Goal: Obtain resource: Download file/media

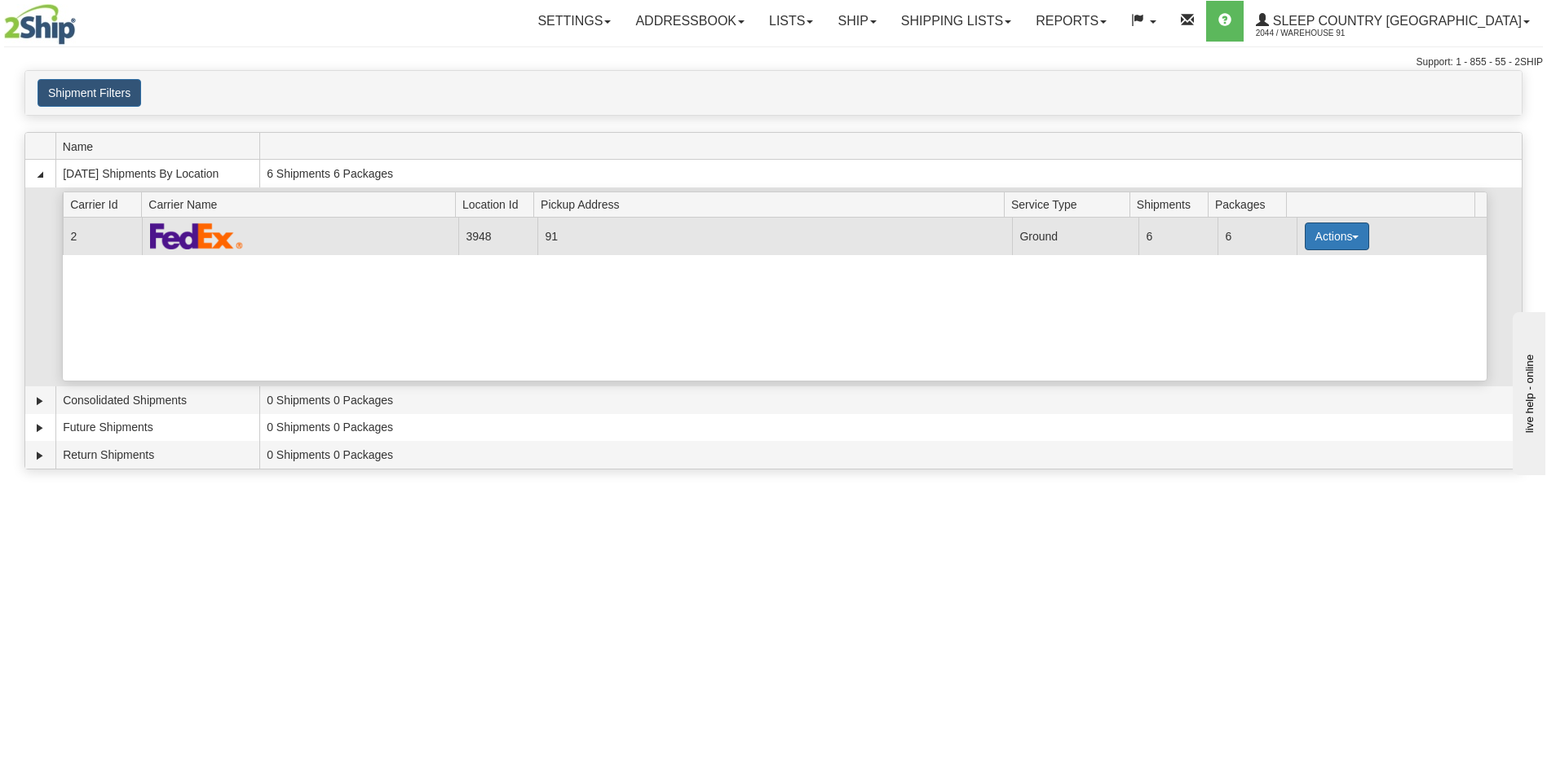
click at [1314, 234] on button "Actions" at bounding box center [1337, 236] width 65 height 28
click at [1282, 347] on span "Print" at bounding box center [1271, 351] width 34 height 12
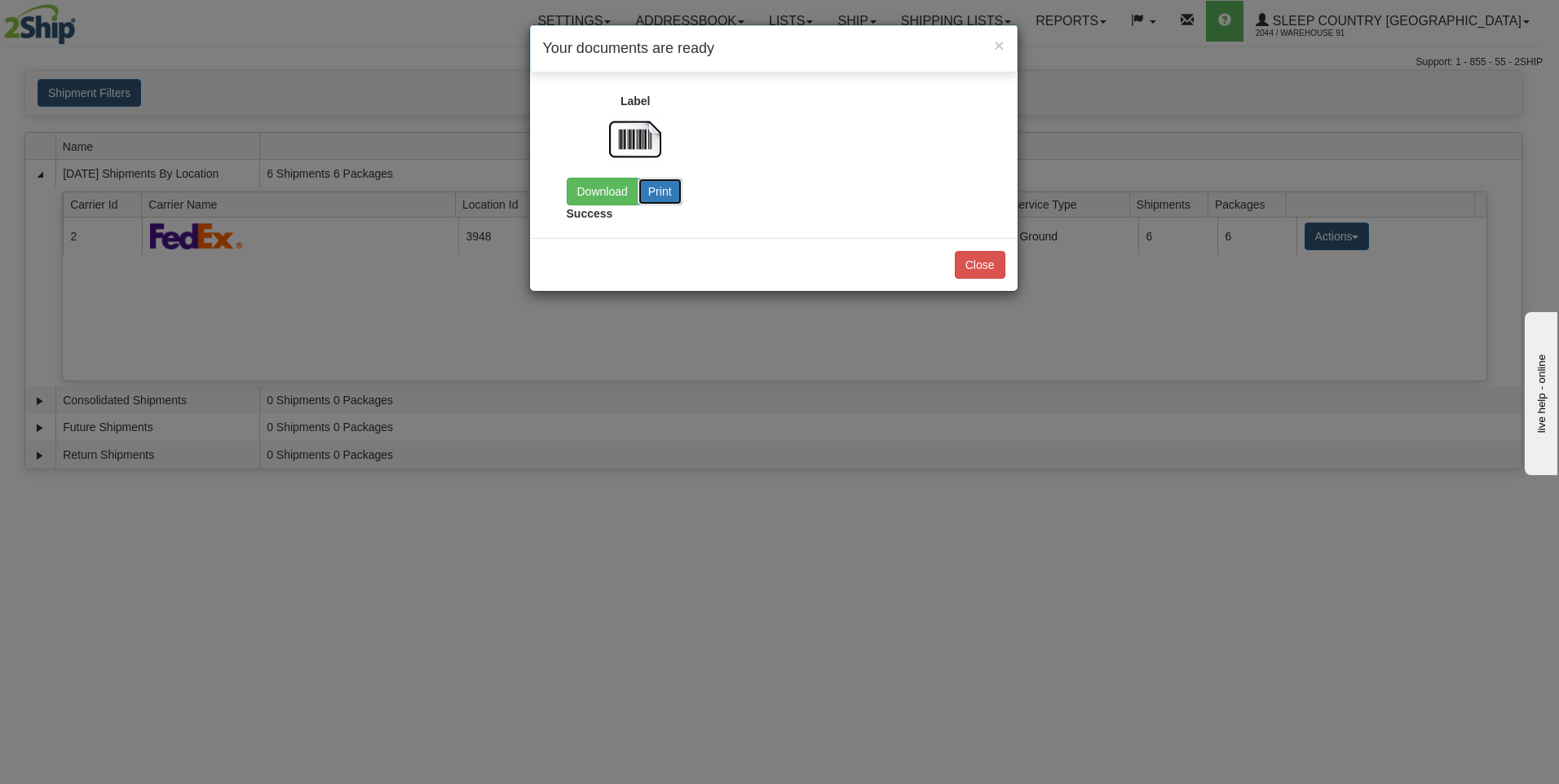
click at [663, 190] on button "Print" at bounding box center [659, 191] width 45 height 28
click at [674, 194] on button "Print" at bounding box center [659, 191] width 45 height 28
click at [609, 188] on link "Download" at bounding box center [602, 191] width 72 height 28
click at [994, 269] on button "Close" at bounding box center [980, 264] width 51 height 28
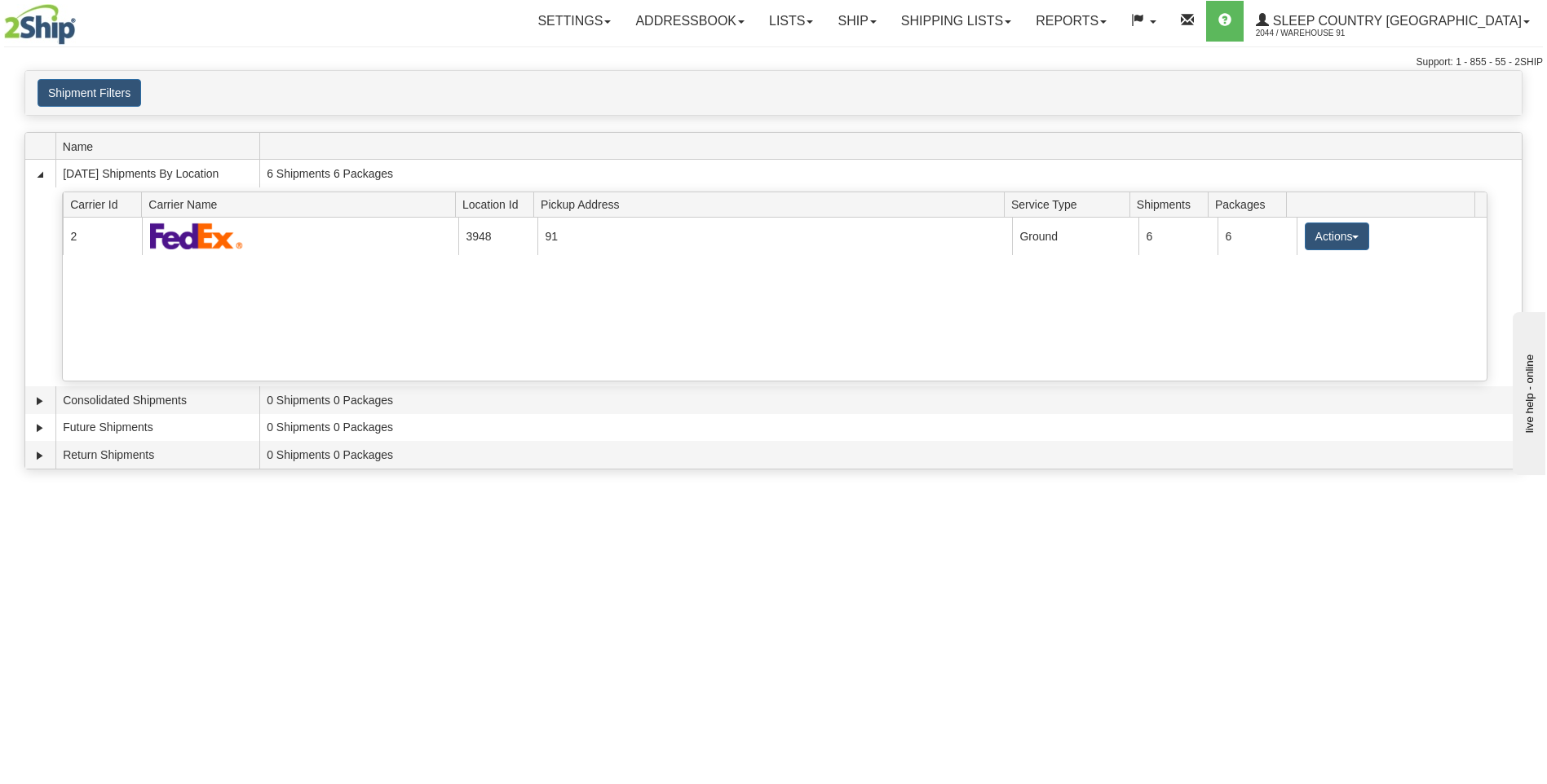
click at [922, 653] on div "Toggle navigation Settings Shipping Preferences Fields Preferences New Recipien…" at bounding box center [774, 392] width 1547 height 784
drag, startPoint x: 263, startPoint y: 576, endPoint x: 308, endPoint y: 552, distance: 51.0
click at [263, 577] on div "Toggle navigation Settings Shipping Preferences Fields Preferences New Recipien…" at bounding box center [774, 392] width 1547 height 784
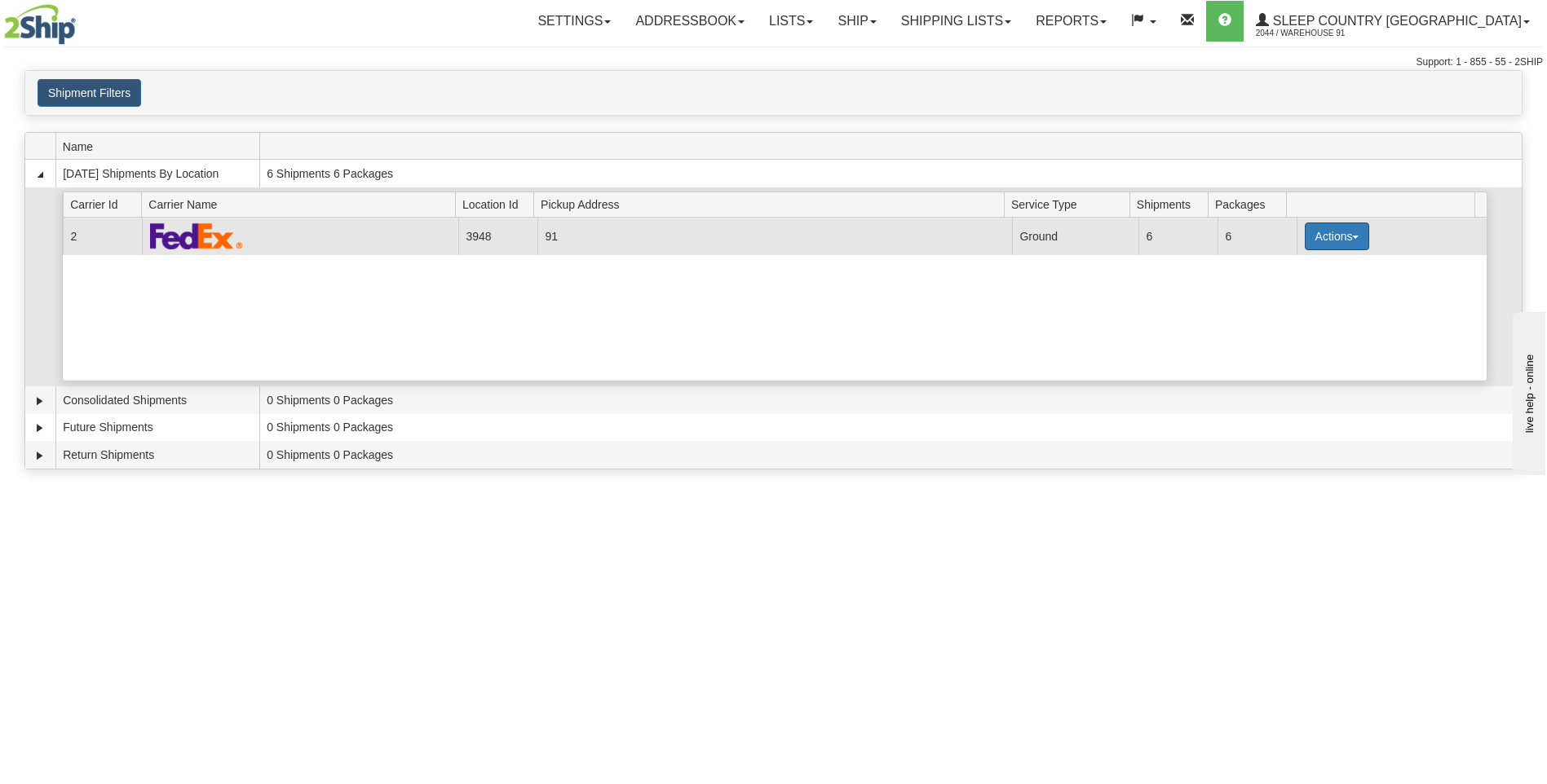
click at [1341, 243] on button "Actions" at bounding box center [1337, 236] width 65 height 28
click at [1292, 291] on span "Close" at bounding box center [1273, 288] width 38 height 12
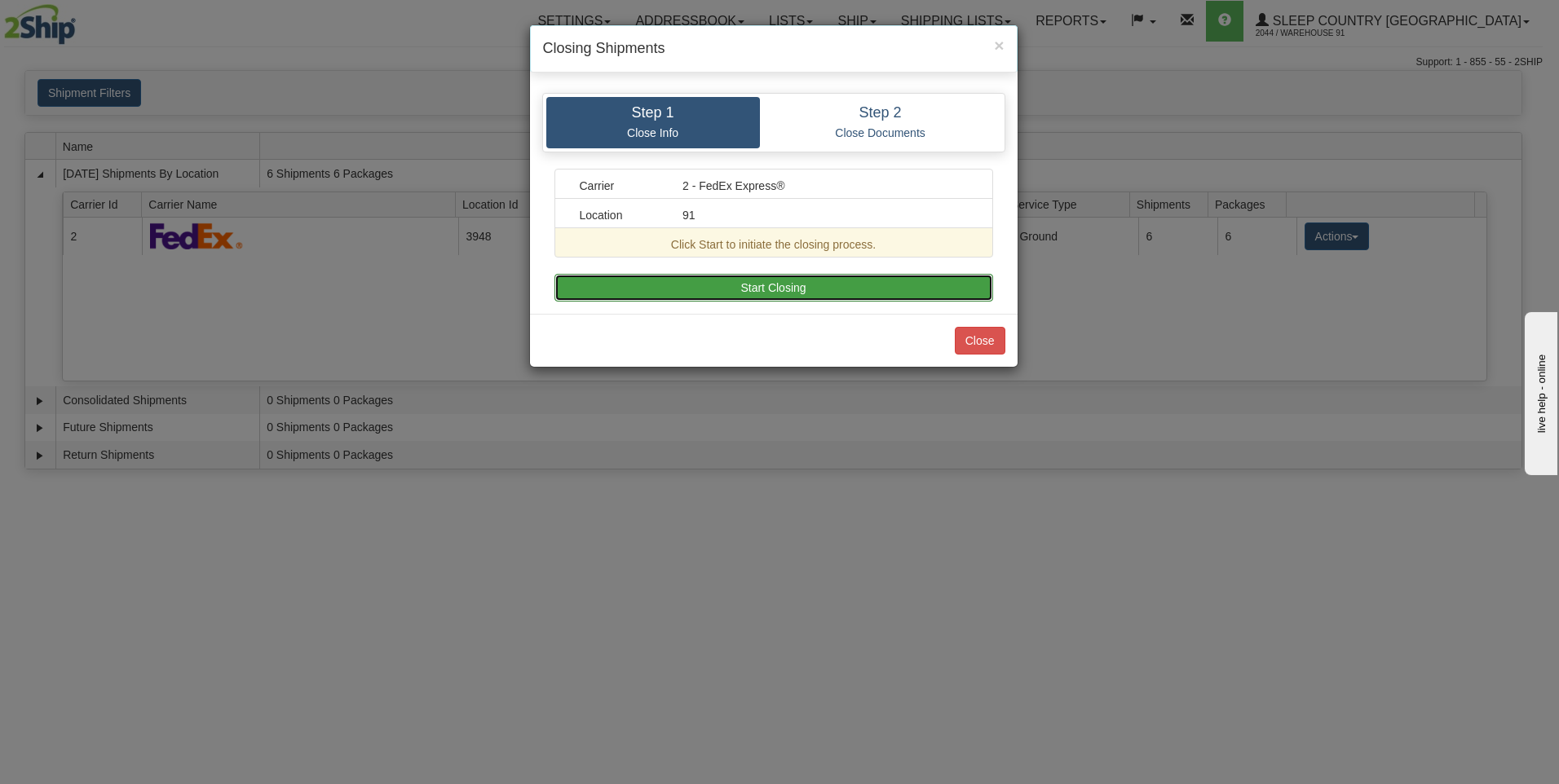
click at [776, 297] on button "Start Closing" at bounding box center [773, 287] width 439 height 28
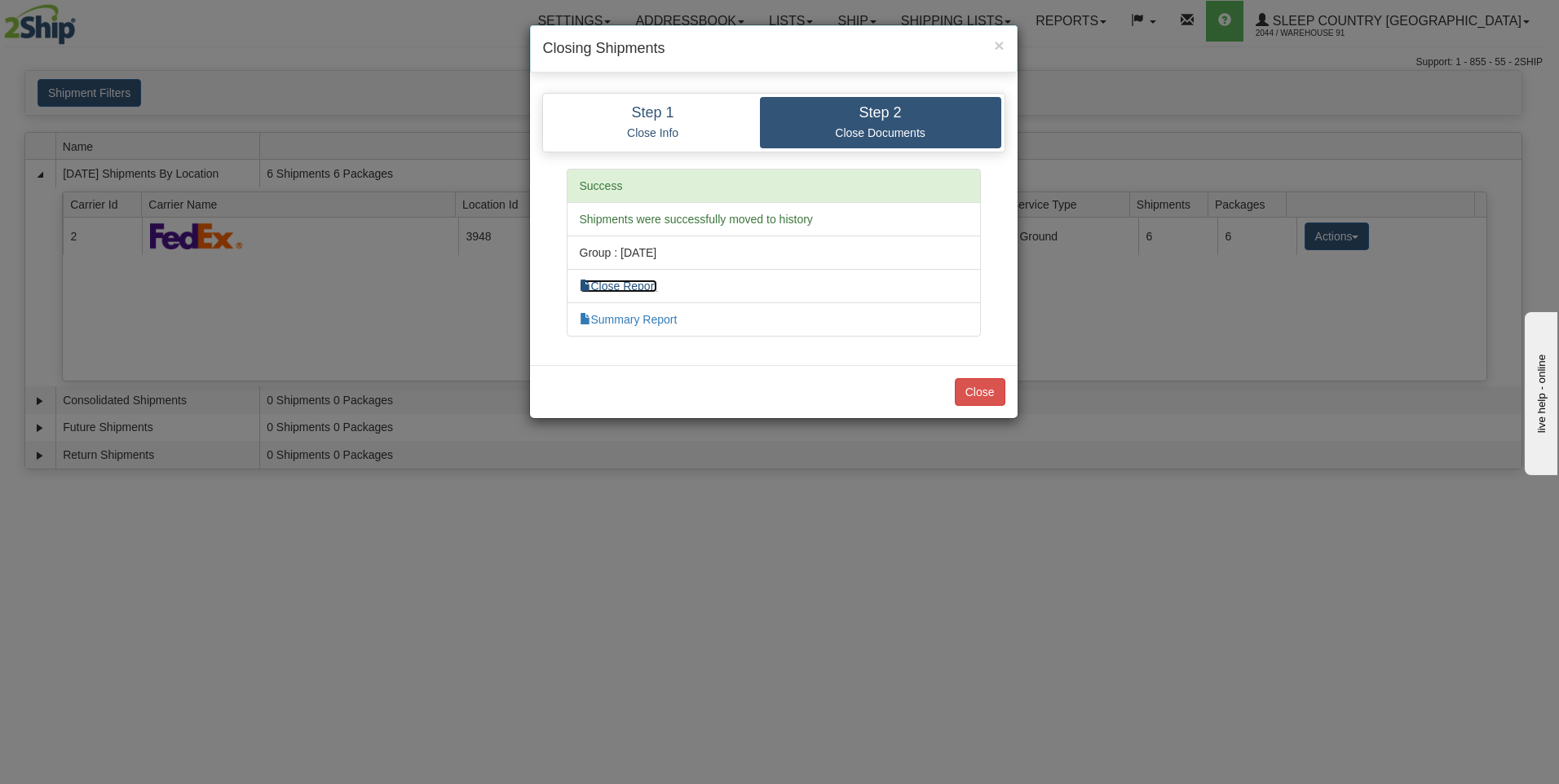
click at [617, 280] on link "Close Report" at bounding box center [618, 285] width 78 height 13
click at [632, 324] on link "Summary Report" at bounding box center [628, 319] width 98 height 13
click at [980, 386] on button "Close" at bounding box center [980, 392] width 51 height 28
